Goal: Information Seeking & Learning: Understand process/instructions

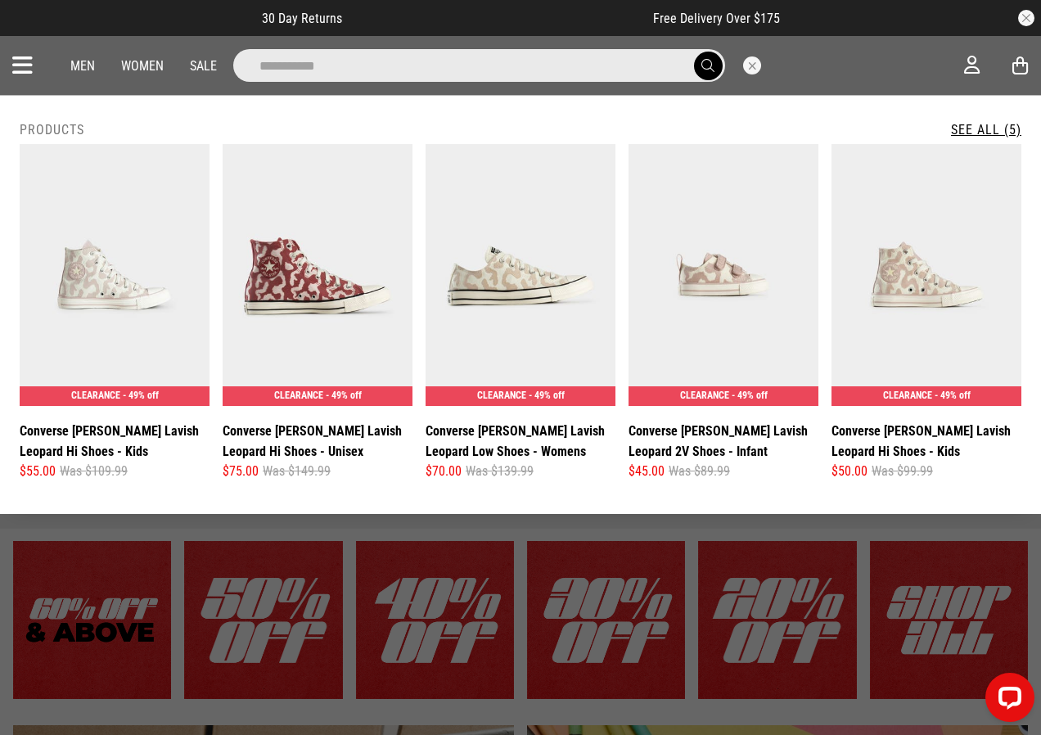
click at [931, 61] on div "**********" at bounding box center [506, 65] width 916 height 33
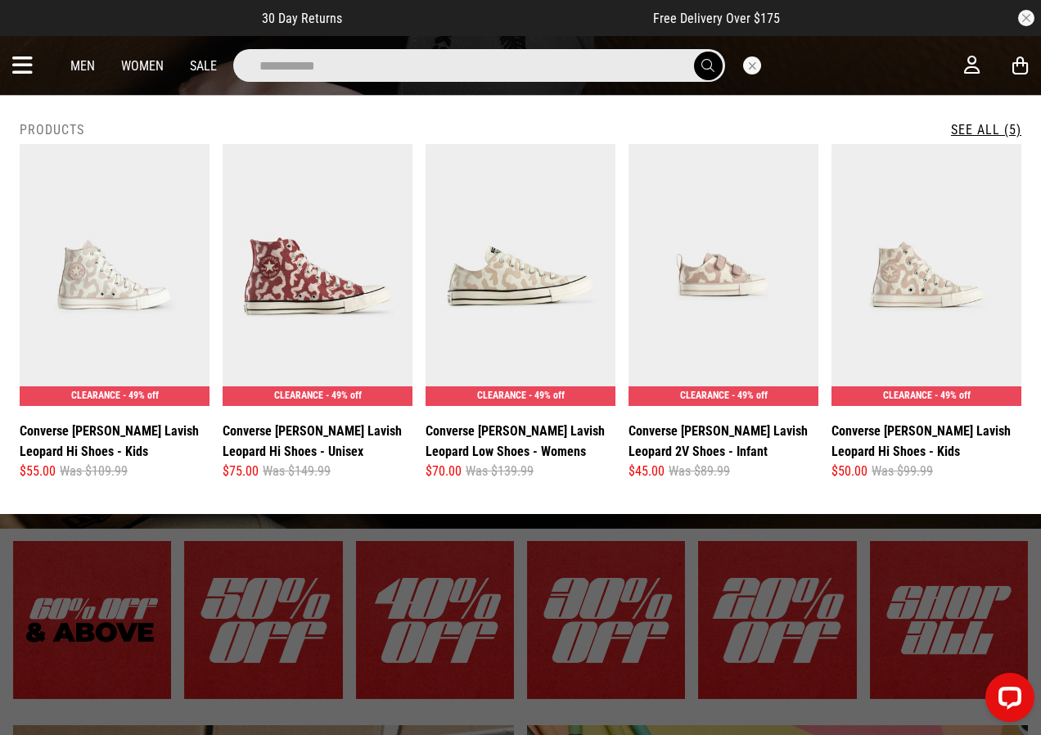
click at [1027, 16] on button "button" at bounding box center [1026, 18] width 16 height 16
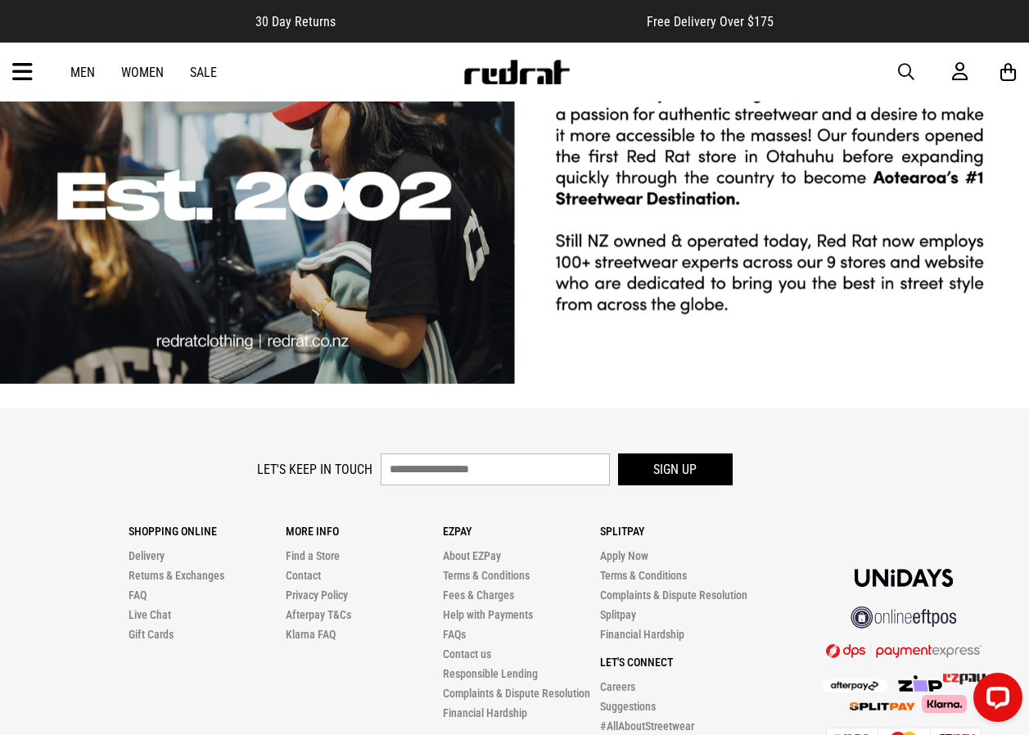
scroll to position [3278, 0]
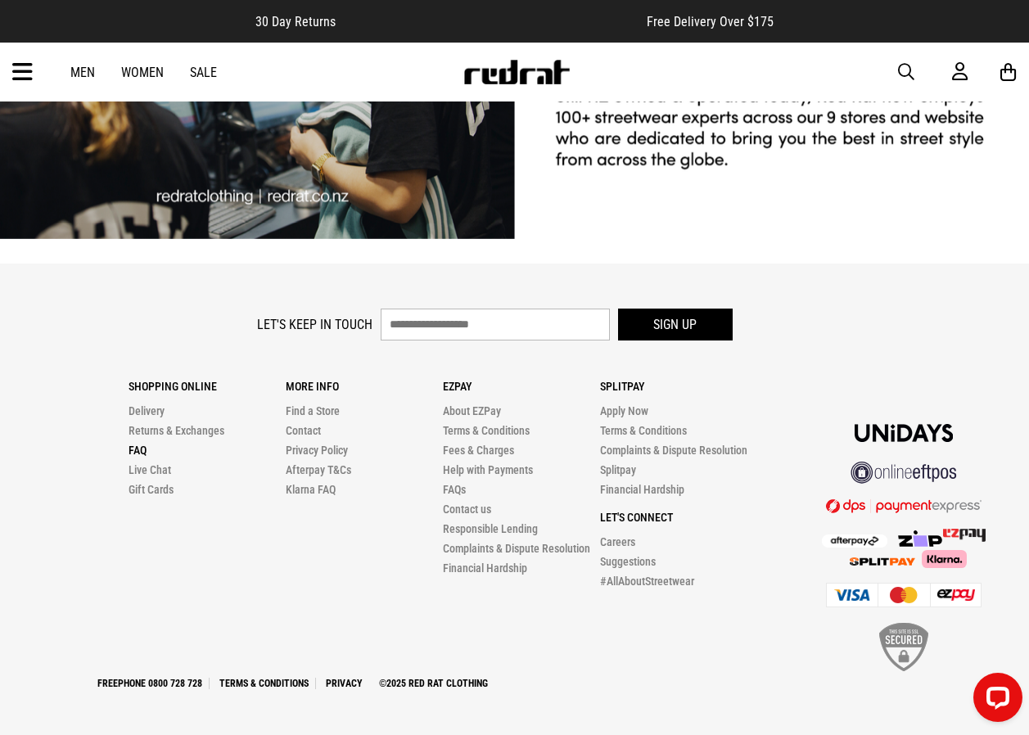
click at [134, 450] on link "FAQ" at bounding box center [138, 450] width 18 height 13
